Goal: Information Seeking & Learning: Learn about a topic

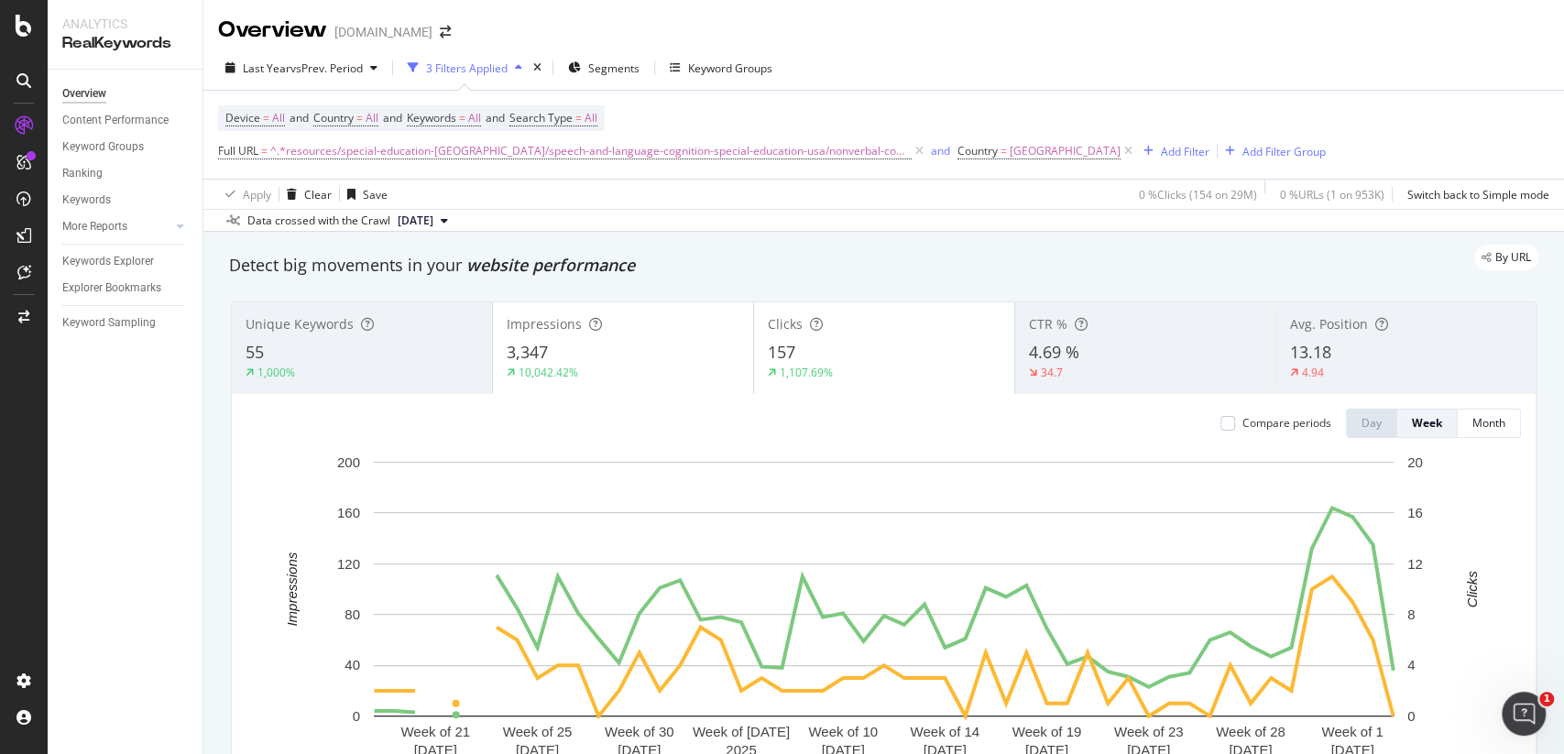
scroll to position [73, 0]
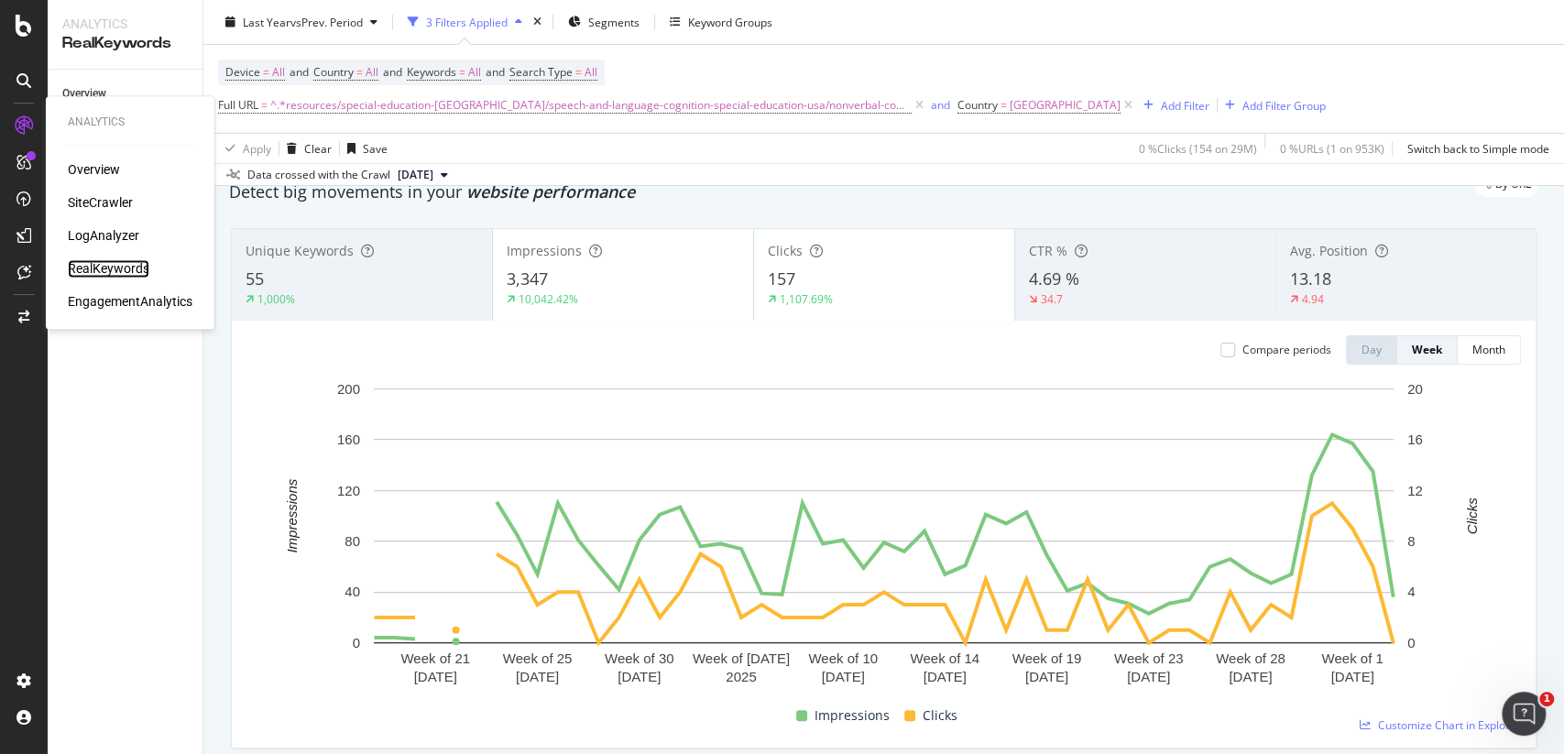
click at [130, 262] on div "RealKeywords" at bounding box center [109, 268] width 82 height 18
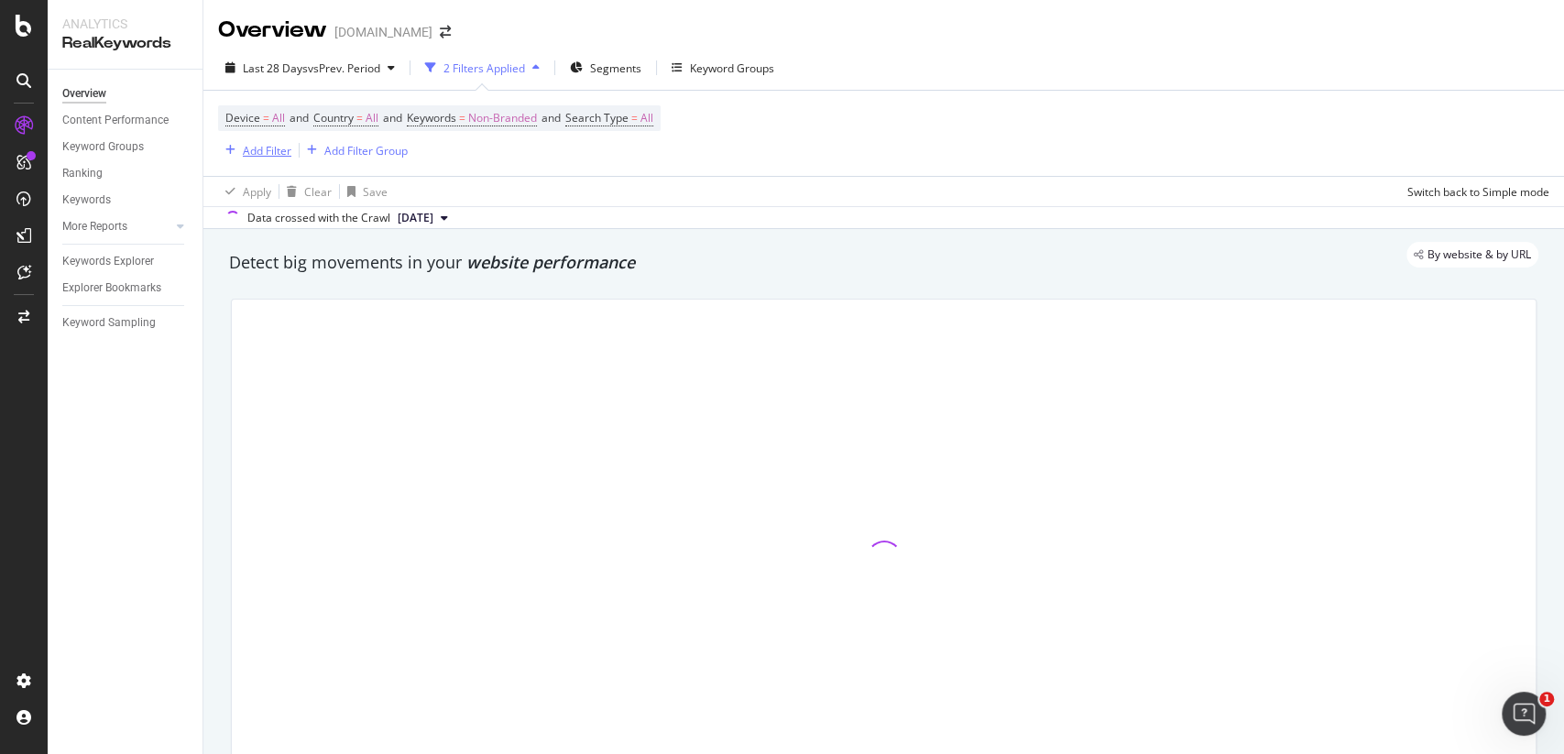
click at [246, 159] on div "Add Filter" at bounding box center [254, 150] width 73 height 20
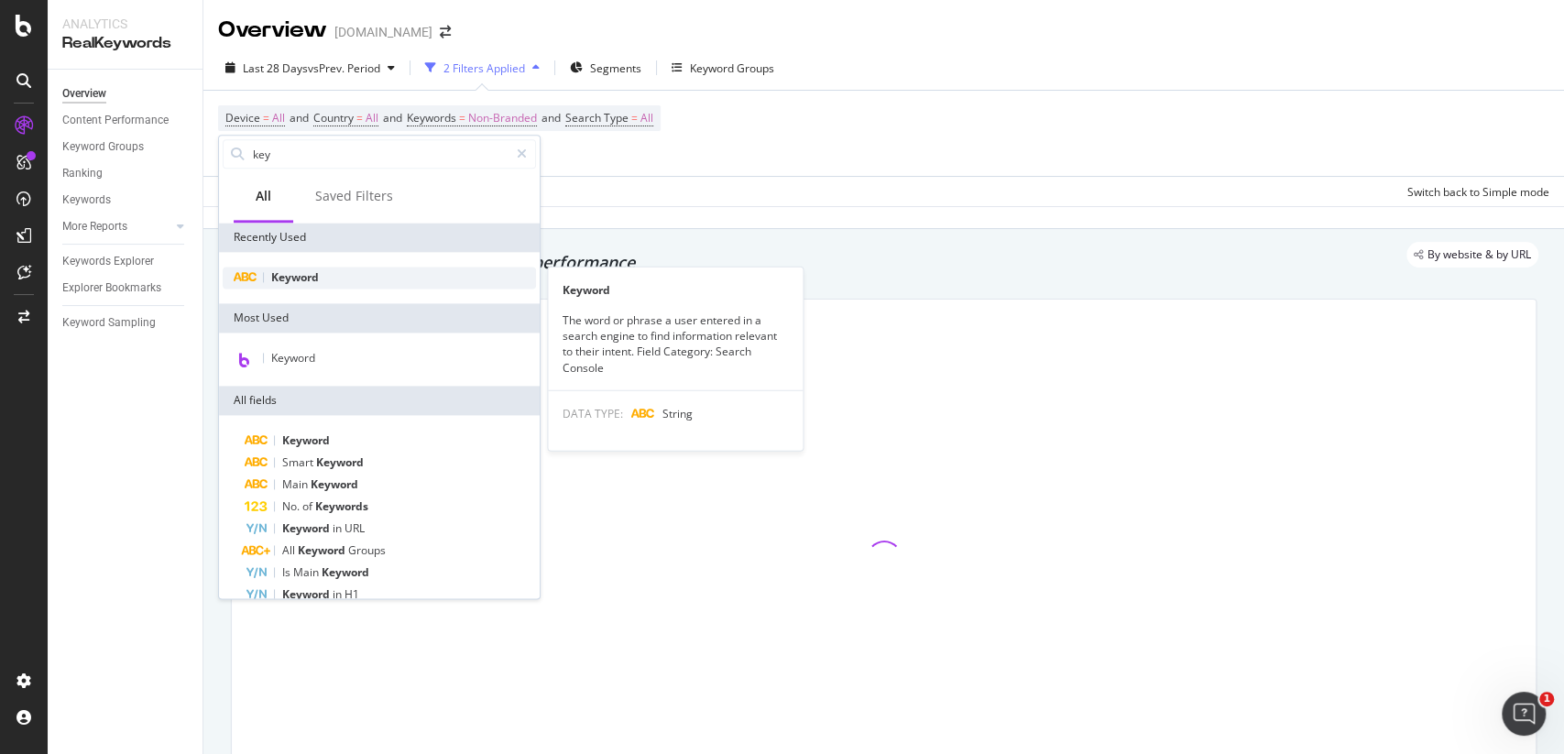
type input "key"
click at [349, 268] on div "Keyword" at bounding box center [379, 278] width 313 height 22
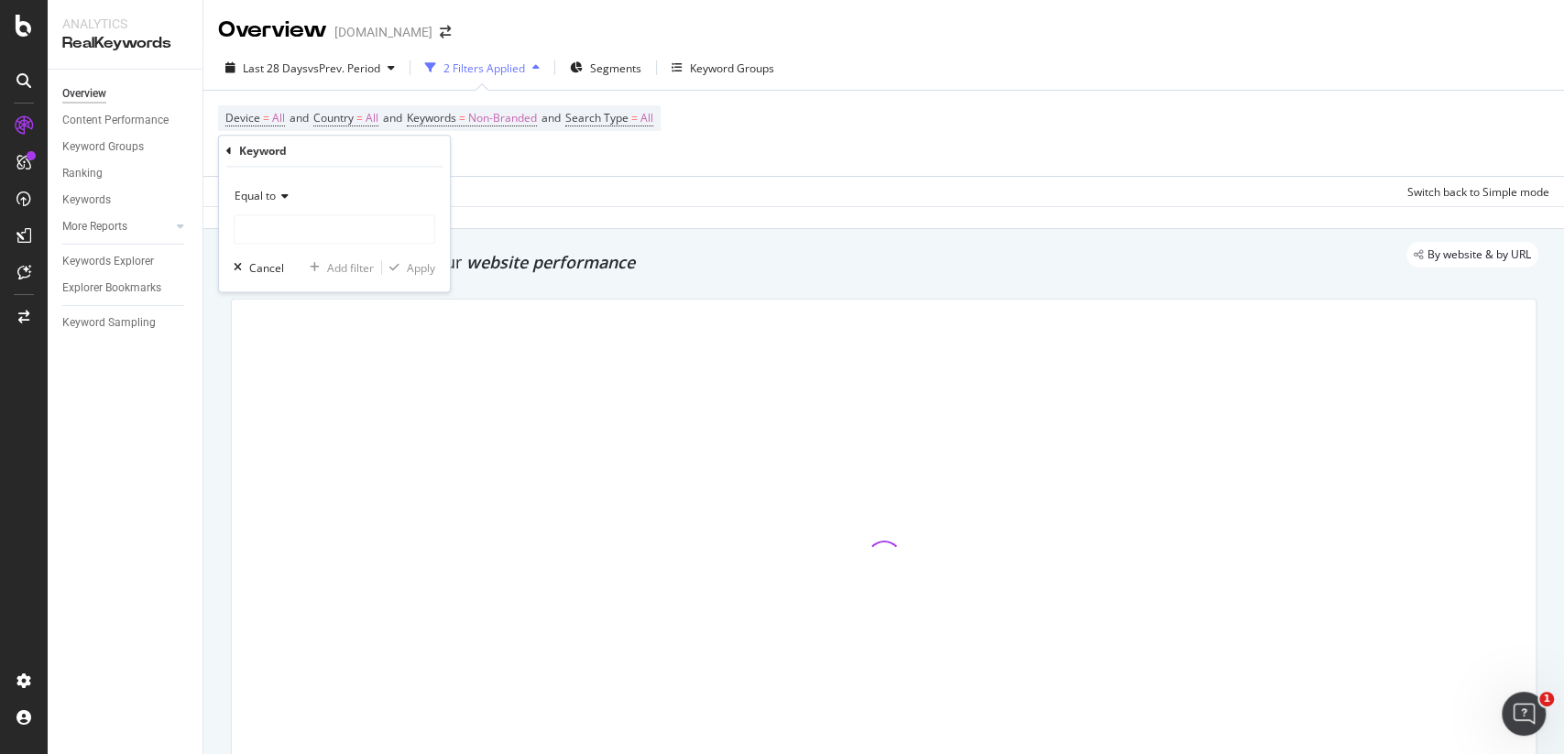
click at [280, 205] on div "Equal to" at bounding box center [335, 195] width 202 height 29
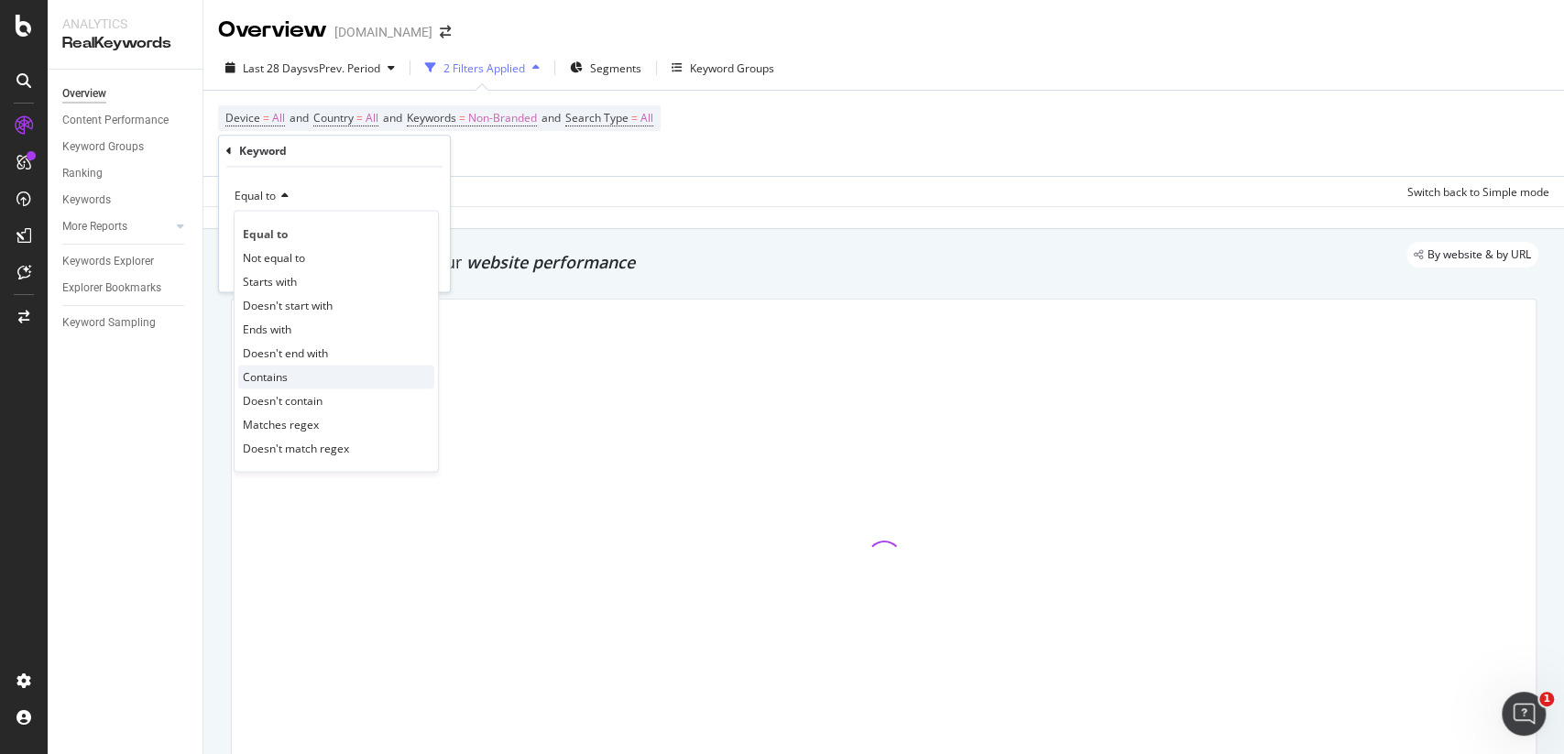
click at [292, 371] on div "Contains" at bounding box center [336, 377] width 196 height 24
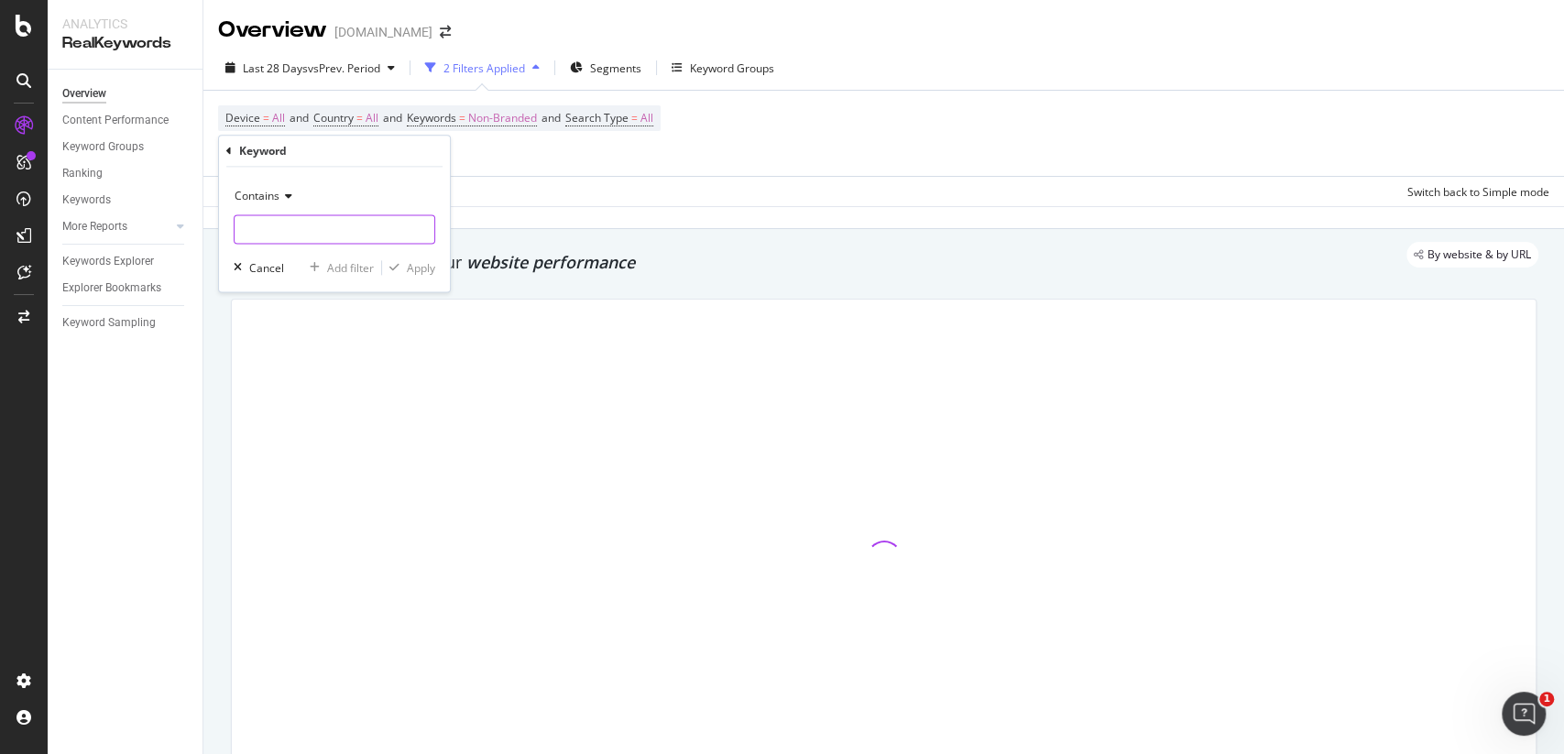
click at [321, 228] on input "text" at bounding box center [335, 228] width 200 height 29
type input "k"
click at [287, 224] on input "k" at bounding box center [321, 228] width 173 height 29
type input "s"
type input "ks2"
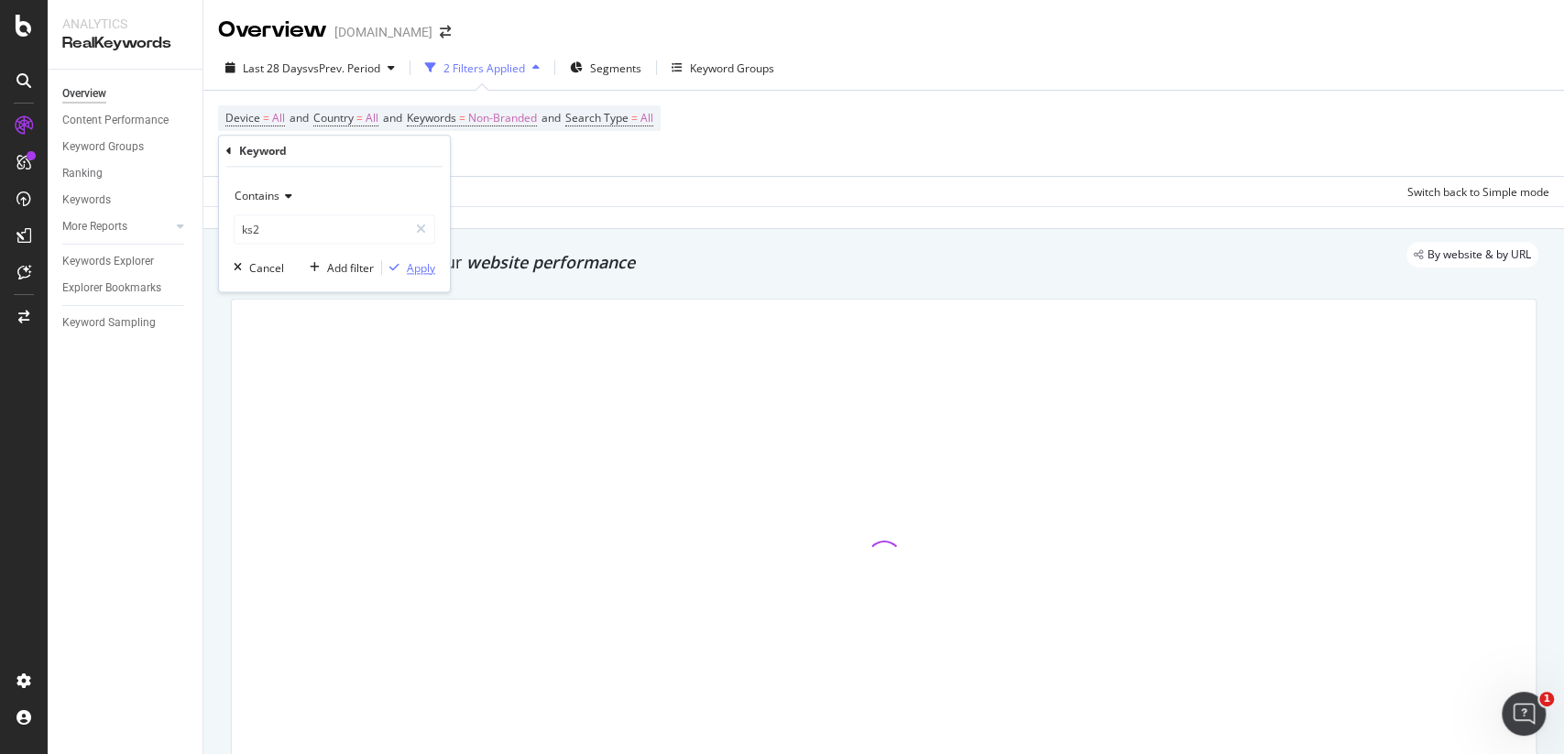
click at [411, 271] on div "Apply" at bounding box center [421, 268] width 28 height 16
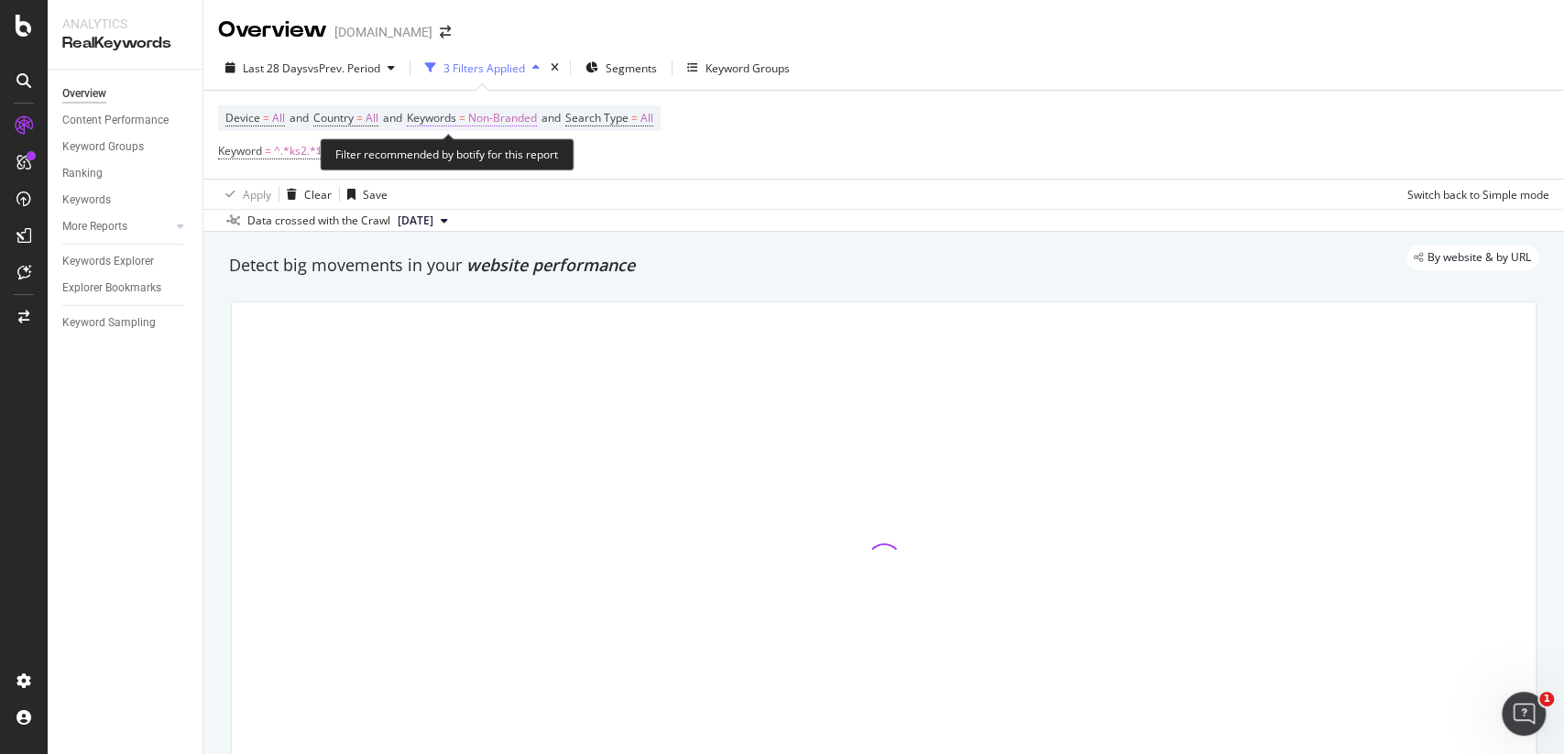
click at [505, 121] on span "Non-Branded" at bounding box center [502, 118] width 69 height 26
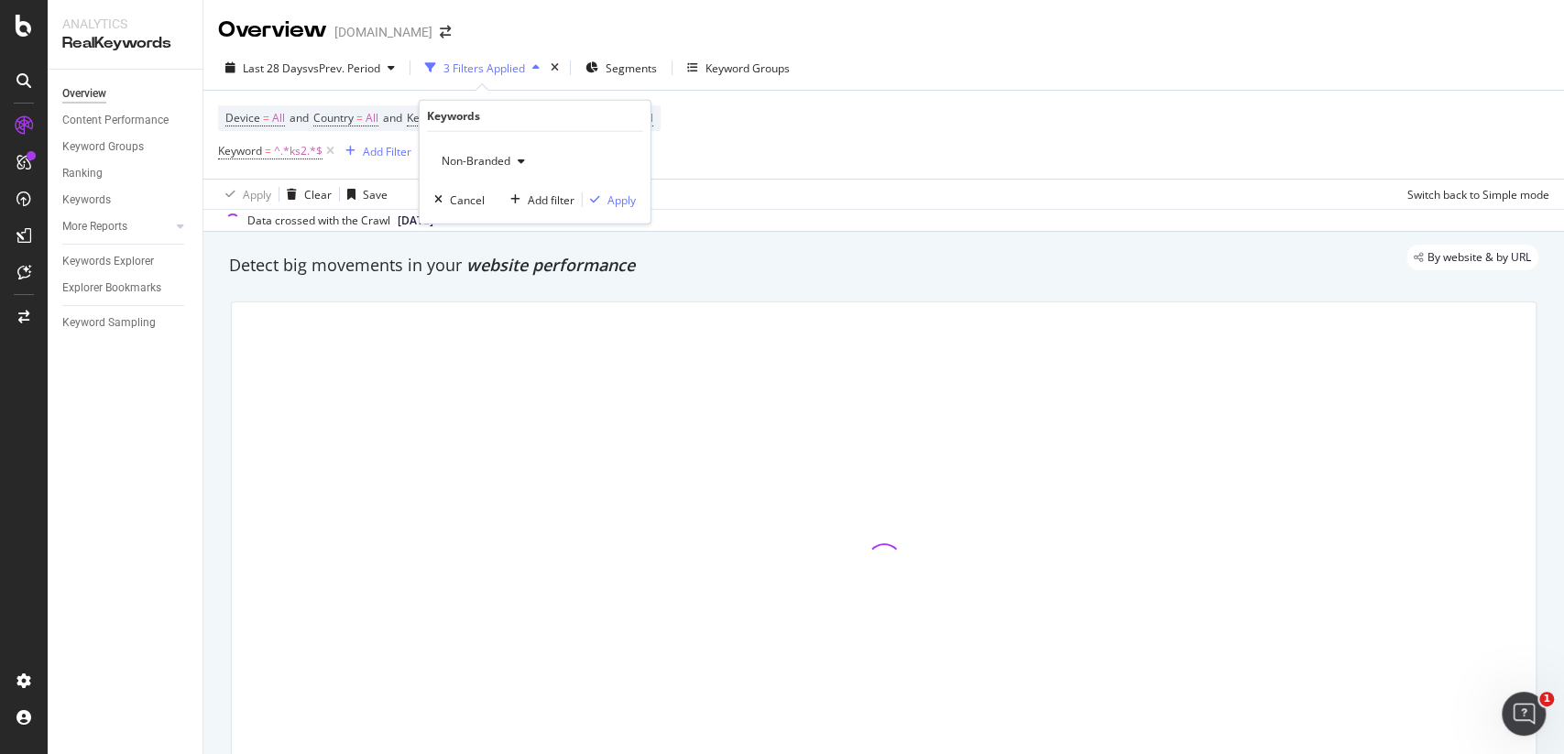
click at [498, 165] on span "Non-Branded" at bounding box center [472, 161] width 76 height 16
click at [475, 298] on span "All" at bounding box center [542, 303] width 187 height 16
click at [626, 200] on div "Apply" at bounding box center [621, 199] width 28 height 16
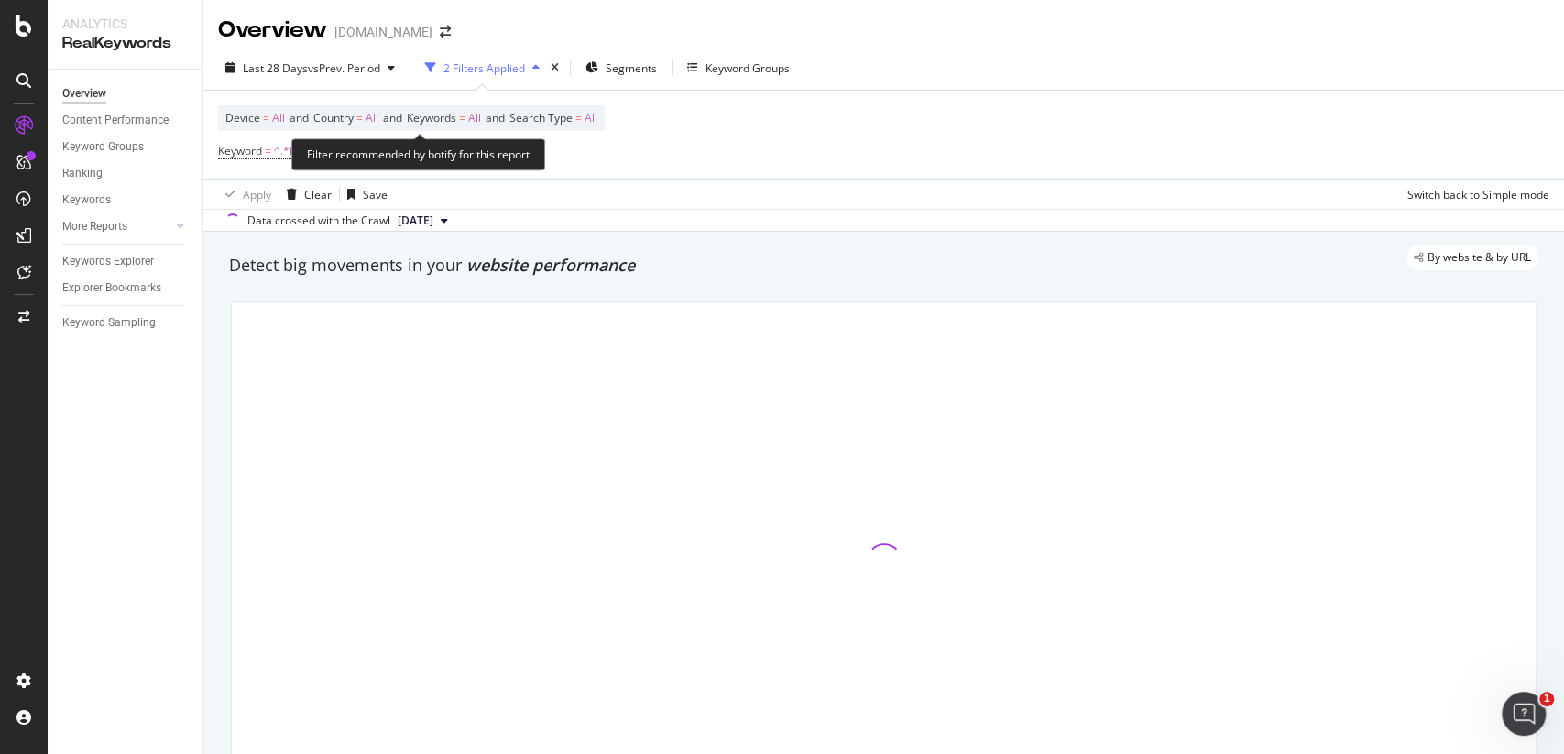
click at [363, 115] on span "=" at bounding box center [359, 118] width 6 height 16
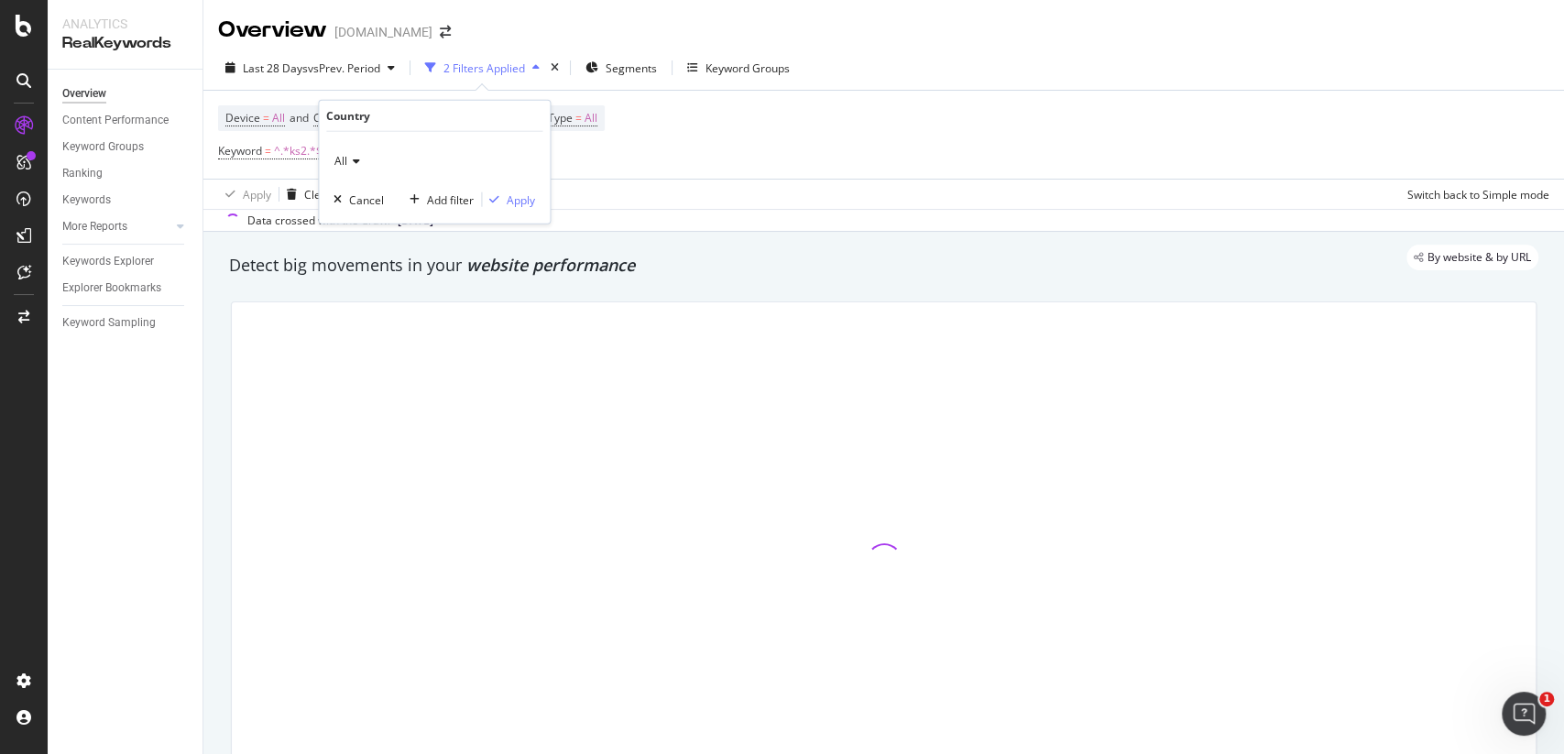
click at [361, 159] on div "All" at bounding box center [434, 161] width 202 height 29
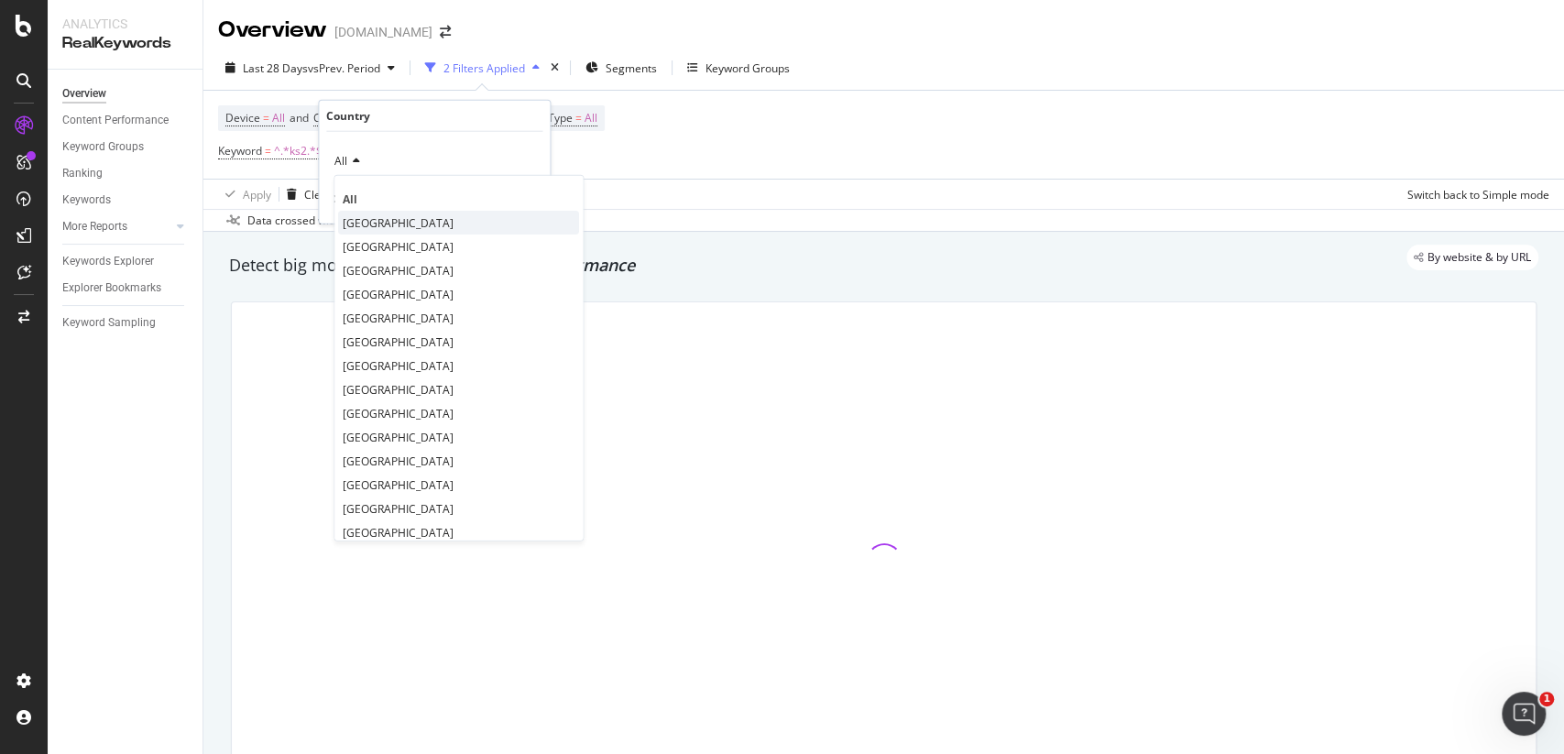
click at [384, 215] on span "[GEOGRAPHIC_DATA]" at bounding box center [398, 222] width 111 height 16
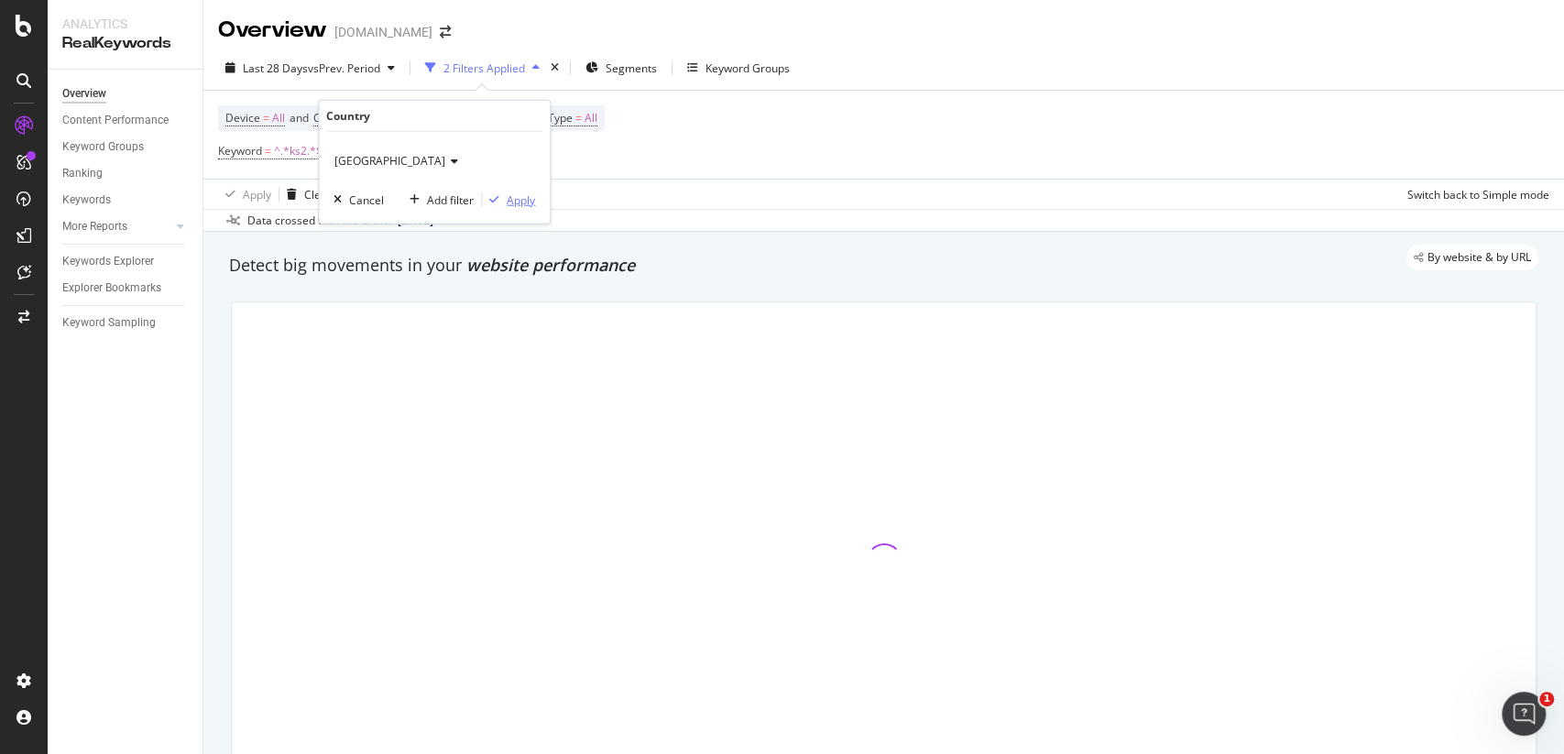
click at [535, 199] on div "Apply" at bounding box center [521, 199] width 28 height 16
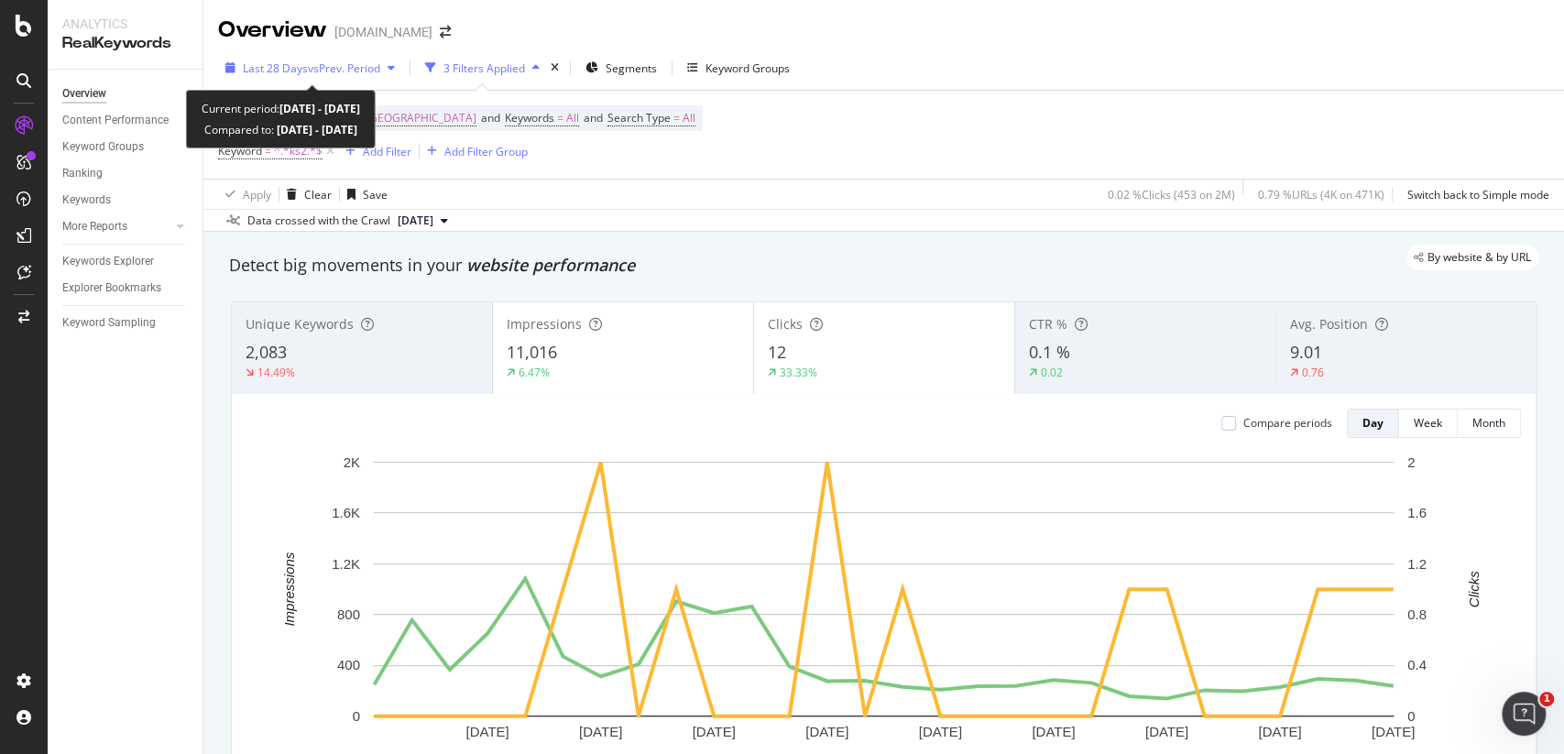
click at [281, 75] on div "Last 28 Days vs Prev. Period" at bounding box center [311, 68] width 137 height 16
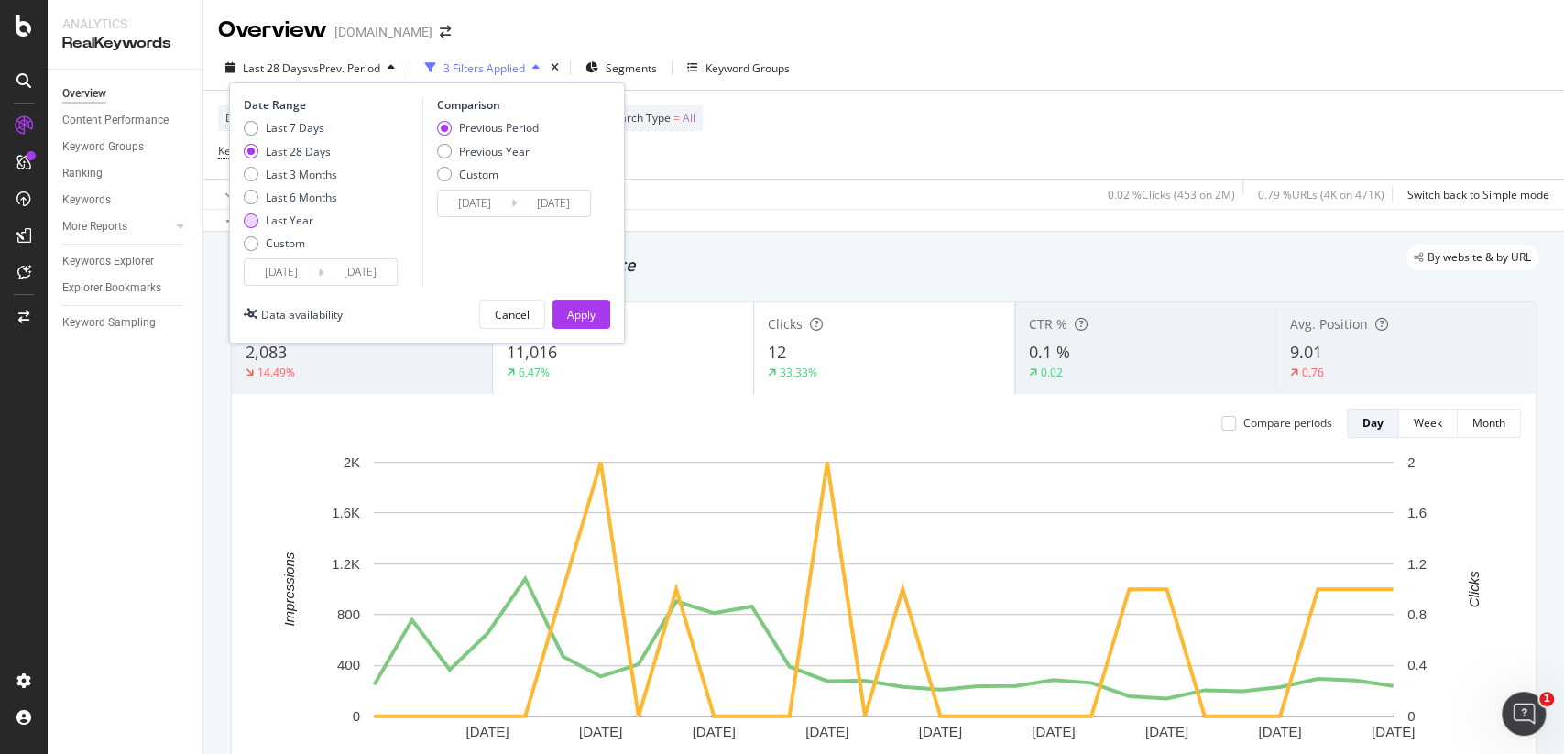
click at [311, 215] on div "Last Year" at bounding box center [290, 221] width 48 height 16
type input "[DATE]"
click at [584, 300] on div "Apply" at bounding box center [581, 313] width 28 height 27
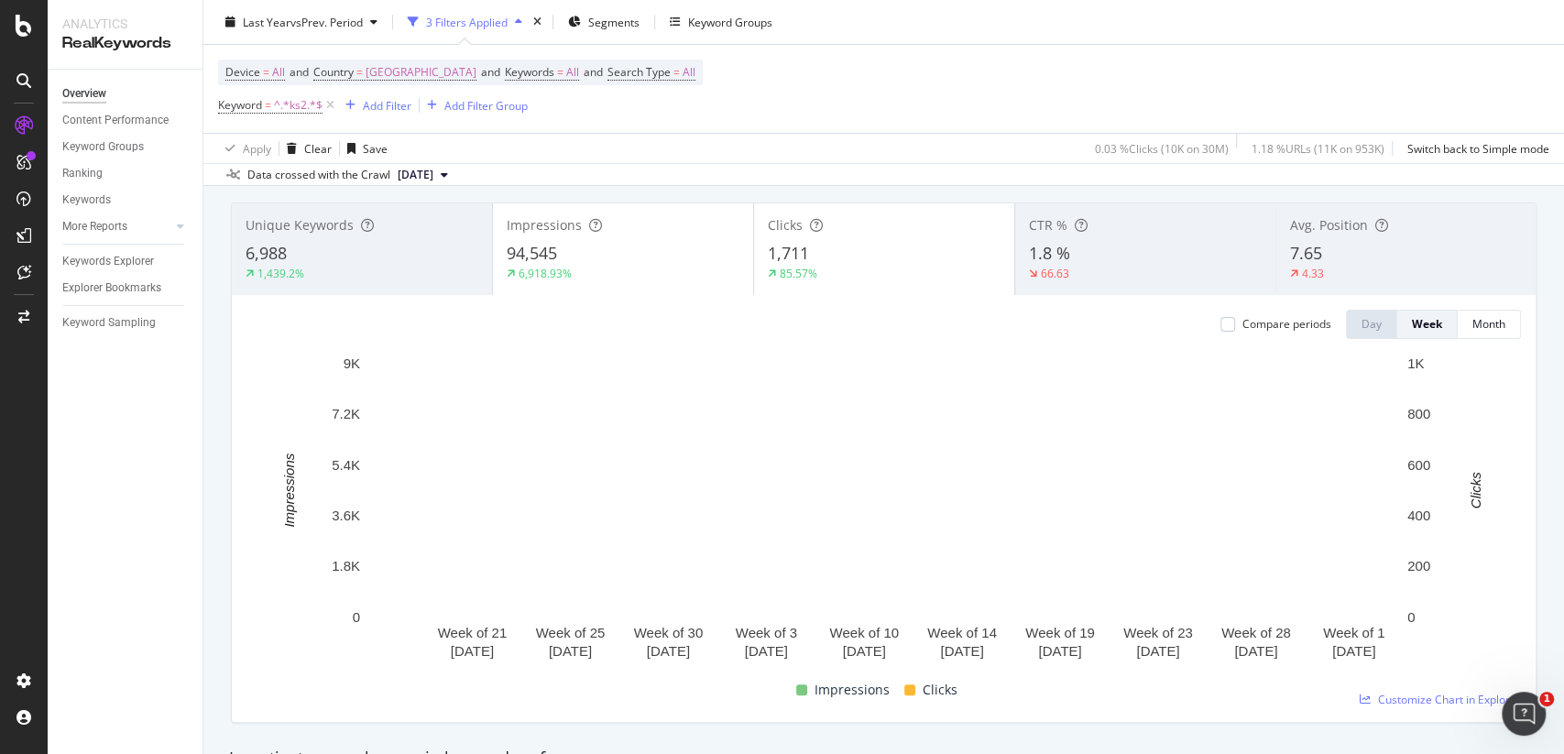
scroll to position [108, 0]
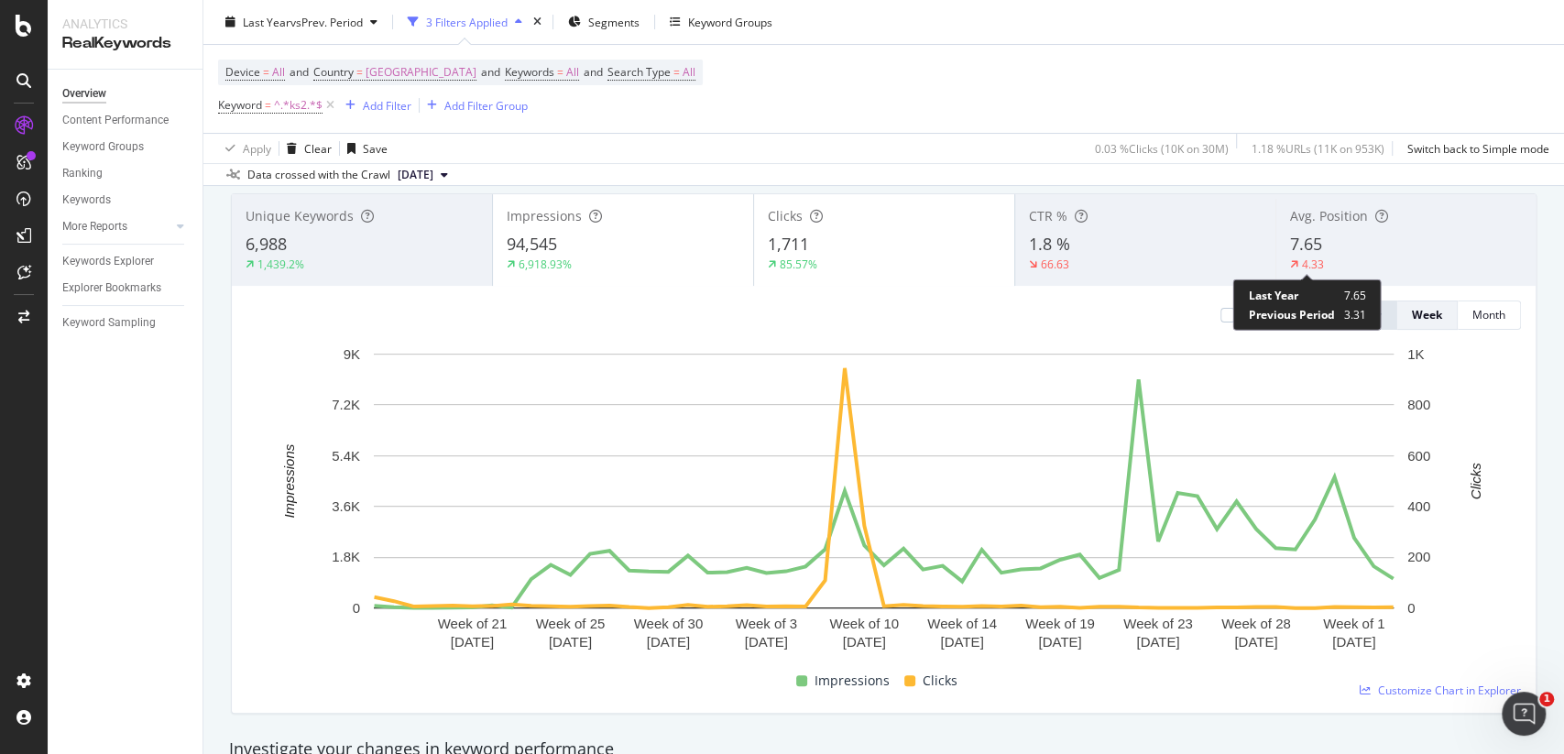
click at [1310, 264] on div "4.33" at bounding box center [1313, 265] width 22 height 16
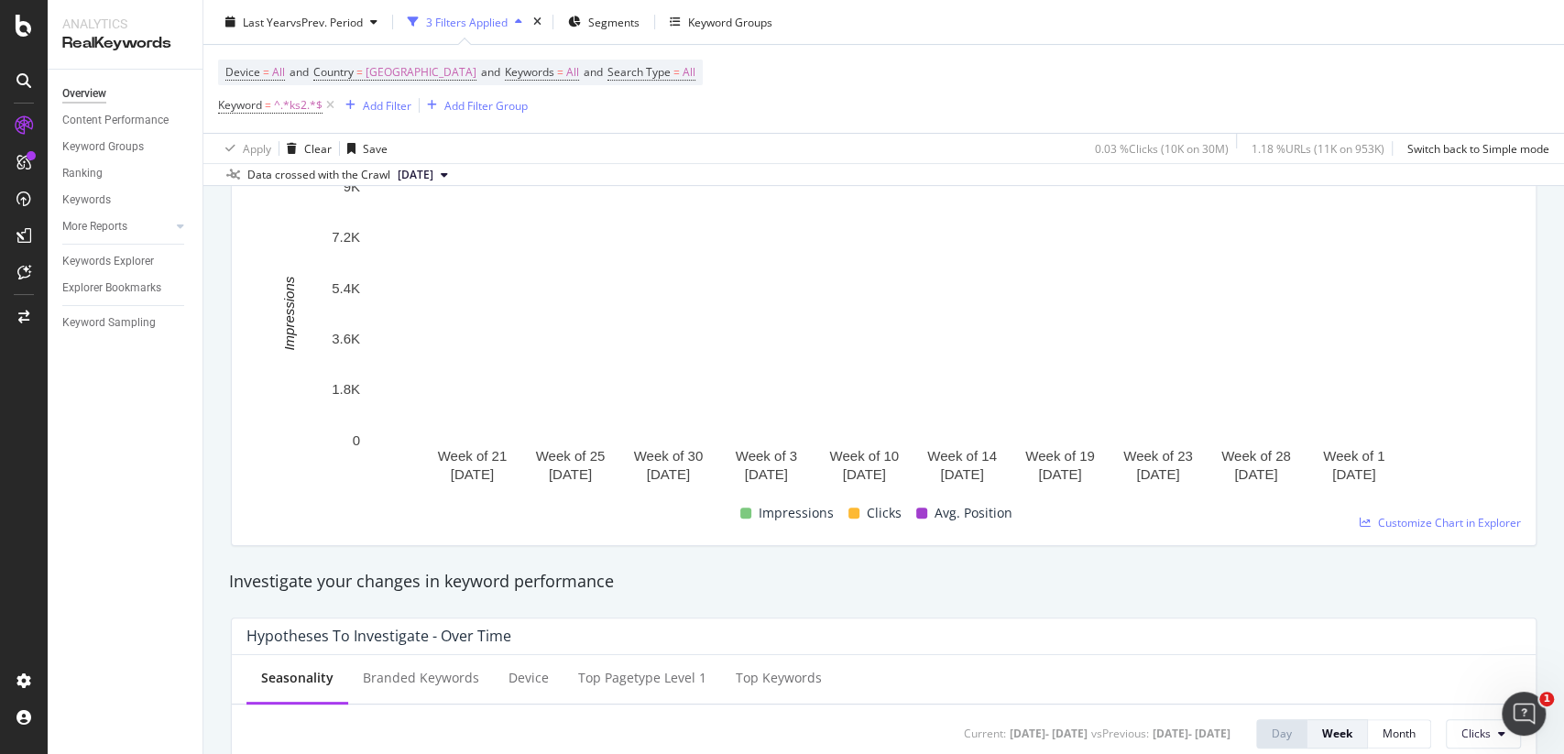
scroll to position [5, 0]
